Goal: Task Accomplishment & Management: Use online tool/utility

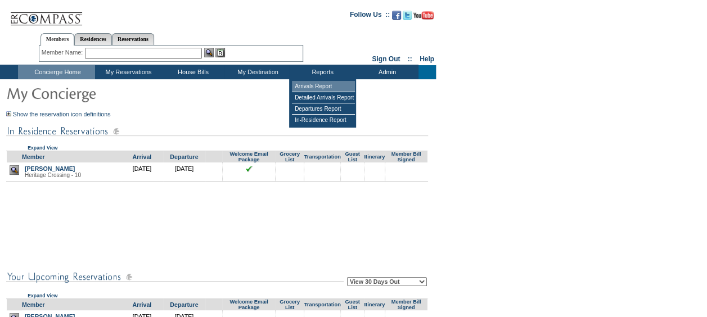
click at [317, 84] on td "Arrivals Report" at bounding box center [323, 86] width 63 height 11
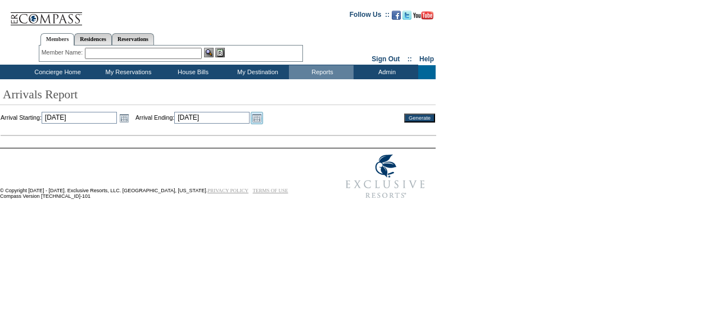
click at [263, 118] on link "Open the calendar popup." at bounding box center [257, 118] width 12 height 12
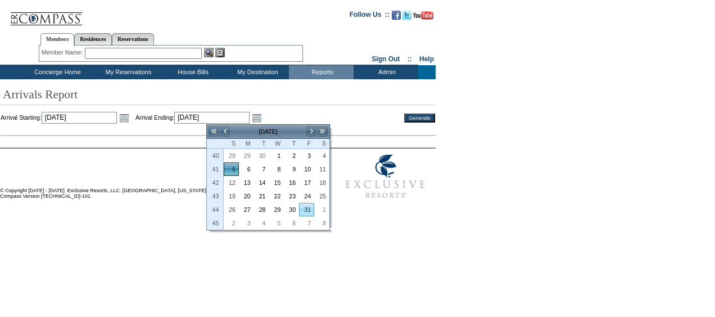
click at [310, 211] on link "31" at bounding box center [307, 210] width 14 height 12
type input "[DATE]"
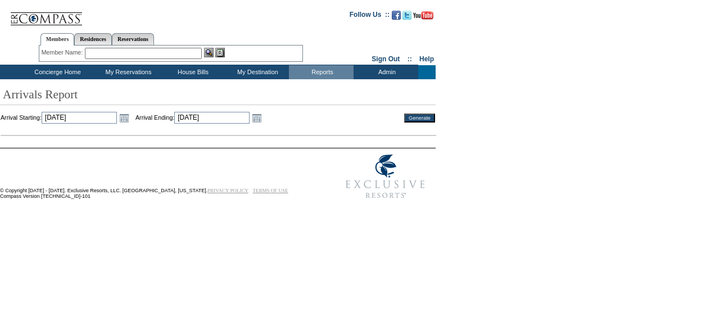
click at [423, 119] on input "Generate" at bounding box center [419, 118] width 31 height 9
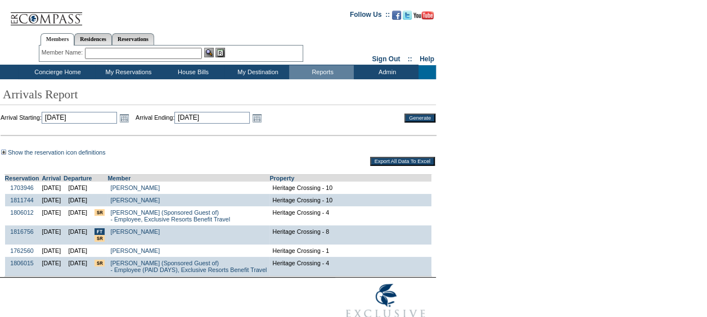
click at [415, 274] on td "Heritage Crossing - 4" at bounding box center [350, 267] width 162 height 20
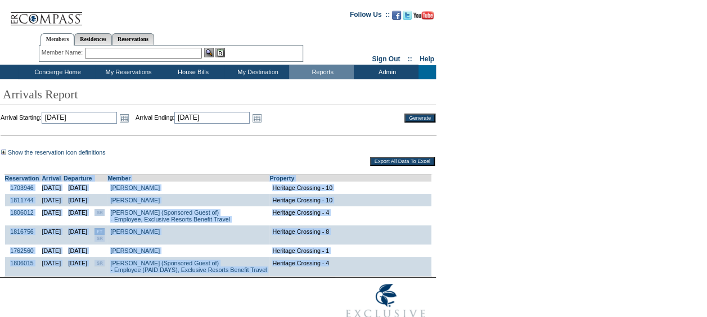
drag, startPoint x: 406, startPoint y: 269, endPoint x: 3, endPoint y: 176, distance: 413.4
click at [3, 176] on td "Reservation Arrival Departure Member Property 1703946 9/28/2025 10/5/2025 Key, …" at bounding box center [218, 222] width 435 height 109
drag, startPoint x: 3, startPoint y: 176, endPoint x: 15, endPoint y: 181, distance: 12.3
copy td "Reservation Arrival Departure Member Property 1703946 9/28/2025 10/5/2025 Key, …"
